Goal: Information Seeking & Learning: Find contact information

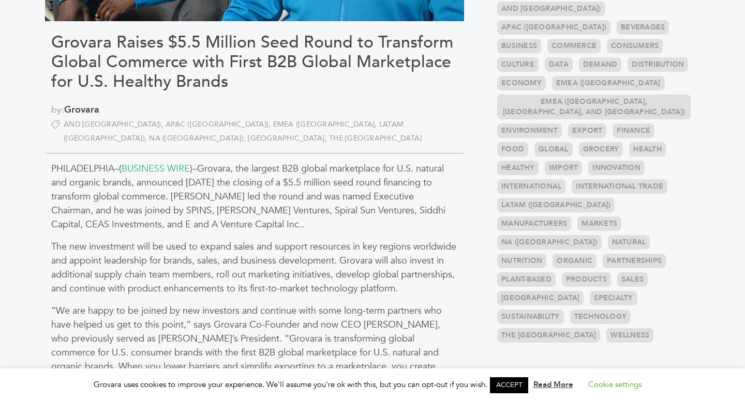
scroll to position [232, 0]
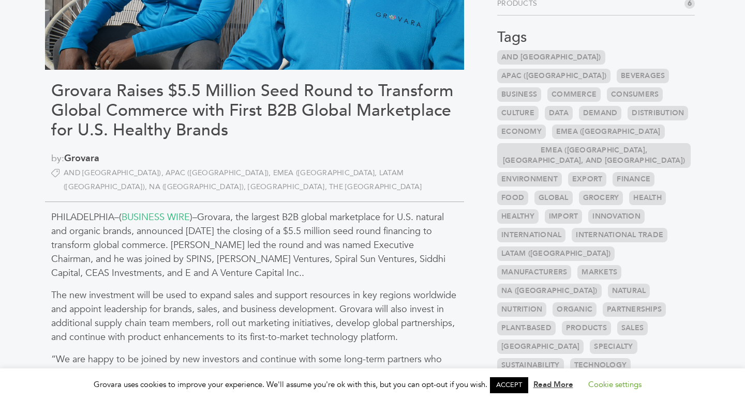
click at [248, 182] on link "NA ([GEOGRAPHIC_DATA])" at bounding box center [198, 187] width 99 height 10
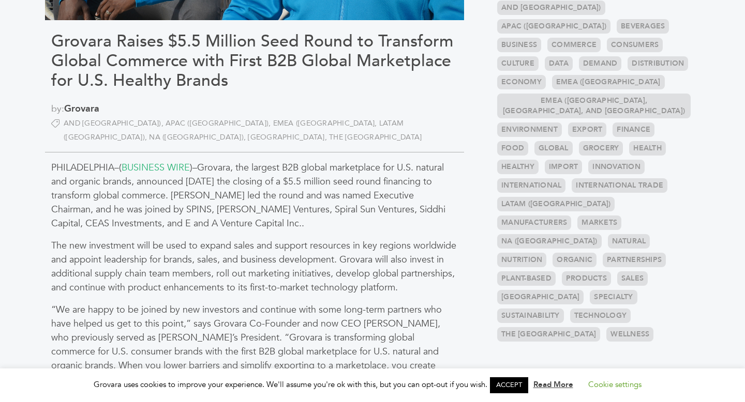
scroll to position [289, 0]
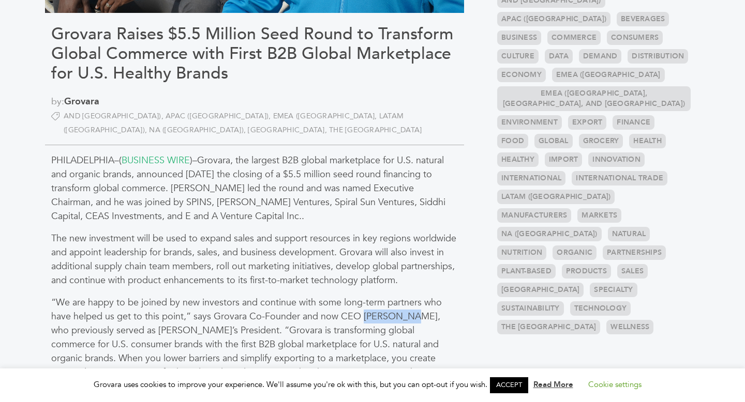
drag, startPoint x: 364, startPoint y: 320, endPoint x: 412, endPoint y: 320, distance: 48.1
click at [412, 320] on p "“We are happy to be joined by new investors and continue with some long-term pa…" at bounding box center [254, 338] width 406 height 84
copy p "Abu Kamara"
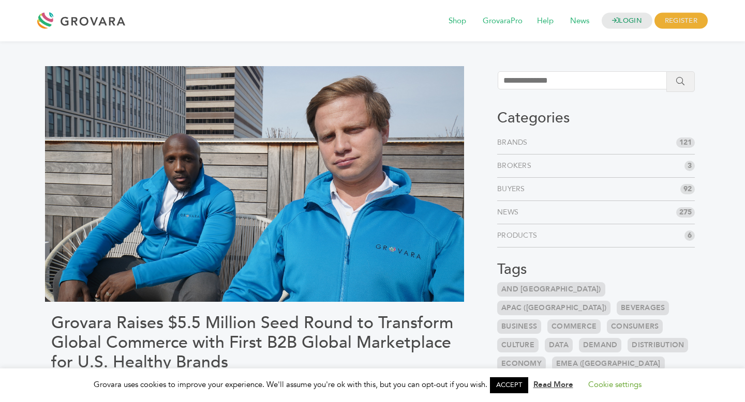
click at [113, 27] on div at bounding box center [83, 20] width 93 height 25
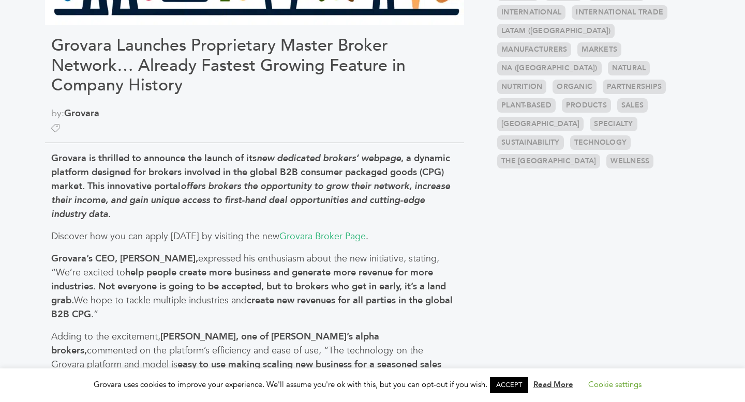
scroll to position [459, 0]
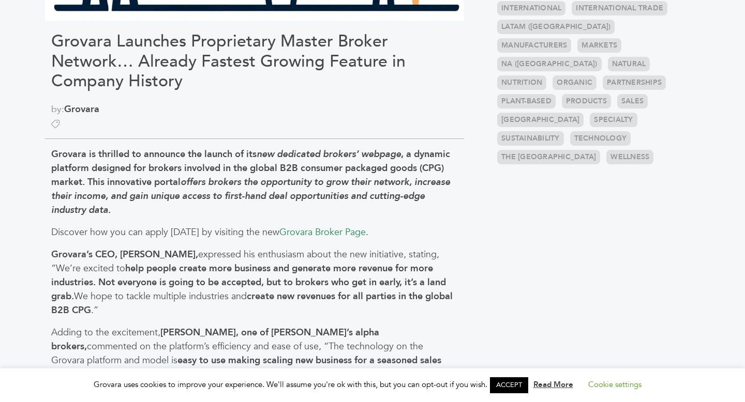
click at [341, 234] on link "Grovara Broker Page" at bounding box center [322, 232] width 86 height 13
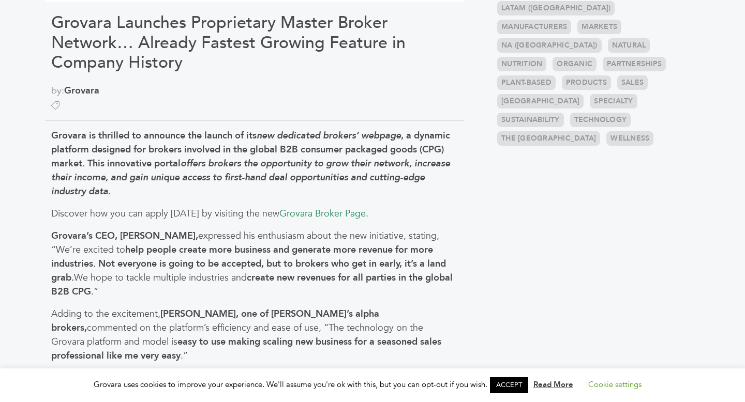
scroll to position [485, 0]
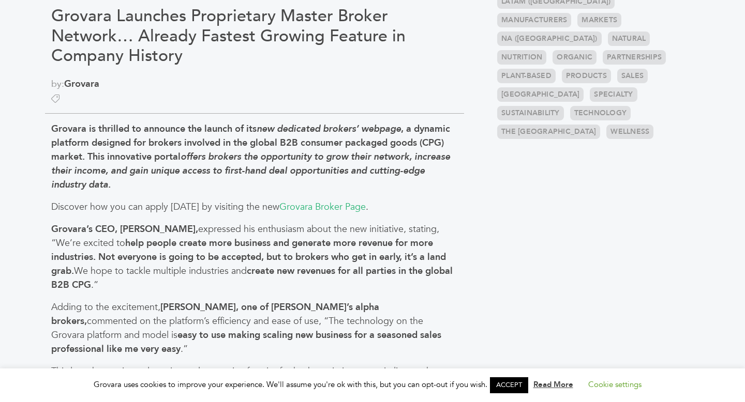
drag, startPoint x: 195, startPoint y: 230, endPoint x: 121, endPoint y: 226, distance: 74.0
click at [121, 226] on strong "Grovara’s CEO, Peter Groverman," at bounding box center [124, 229] width 147 height 13
copy strong "Peter Groverman"
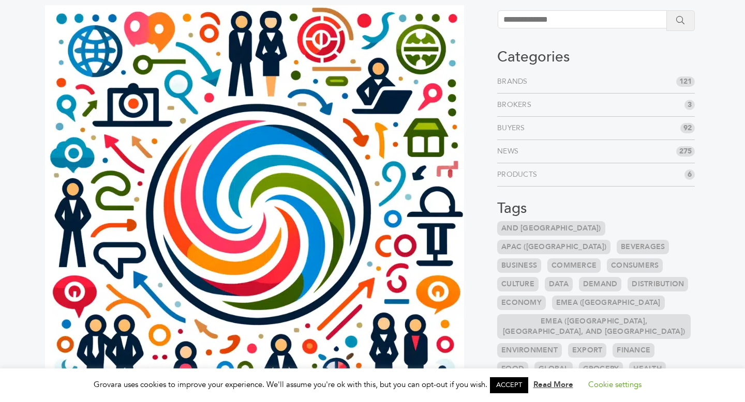
scroll to position [0, 0]
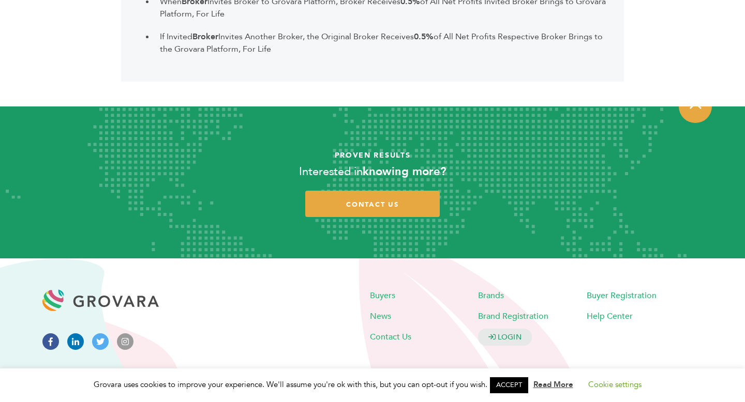
scroll to position [1388, 0]
